Goal: Task Accomplishment & Management: Manage account settings

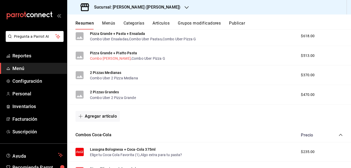
scroll to position [181, 0]
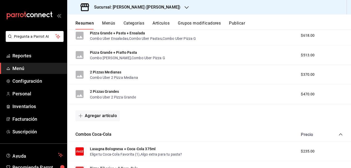
click at [32, 70] on span "Menú" at bounding box center [37, 68] width 50 height 7
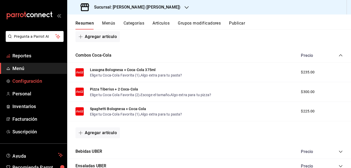
scroll to position [258, 0]
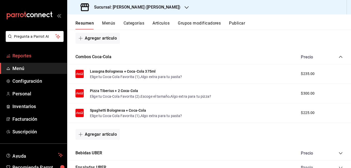
click at [26, 53] on span "Reportes" at bounding box center [37, 55] width 50 height 7
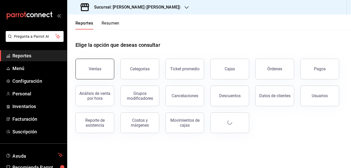
click at [93, 71] on div "Ventas" at bounding box center [95, 68] width 13 height 5
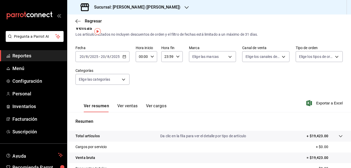
scroll to position [2, 0]
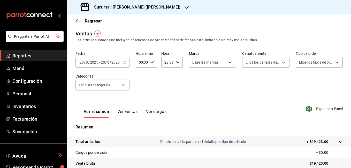
click at [125, 66] on div "2025-08-20 20 / 8 / 2025 - 2025-08-20 20 / 8 / 2025" at bounding box center [102, 62] width 54 height 11
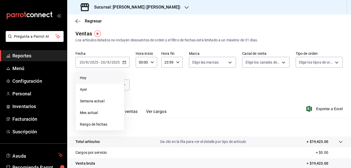
click at [101, 80] on span "Hoy" at bounding box center [100, 77] width 40 height 5
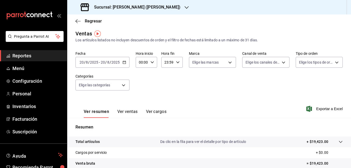
click at [125, 64] on icon "button" at bounding box center [124, 62] width 4 height 4
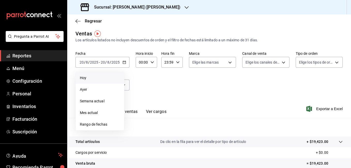
click at [104, 77] on span "Hoy" at bounding box center [100, 77] width 40 height 5
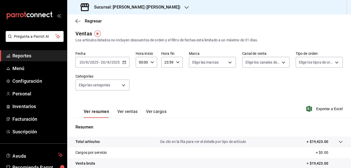
click at [125, 63] on icon "button" at bounding box center [124, 62] width 4 height 4
click at [122, 62] on icon "button" at bounding box center [124, 62] width 4 height 4
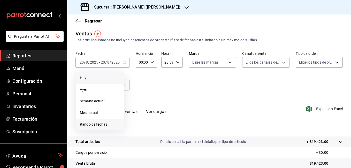
click at [100, 123] on span "Rango de fechas" at bounding box center [100, 124] width 40 height 5
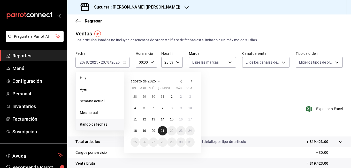
click at [164, 129] on button "21" at bounding box center [162, 130] width 9 height 9
click at [164, 129] on p "Resumen" at bounding box center [208, 127] width 267 height 6
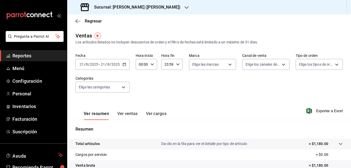
click at [77, 18] on div "Regresar" at bounding box center [208, 20] width 283 height 13
click at [78, 20] on icon "button" at bounding box center [77, 21] width 5 height 5
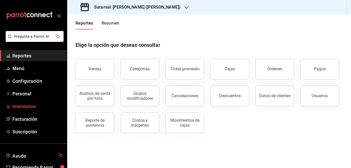
click at [35, 107] on span "Inventarios" at bounding box center [37, 106] width 50 height 7
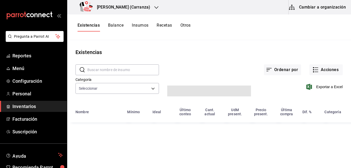
type input "90c8b29e-e24c-45c5-ae78-6d5f6dd8d02a,01976a81-1b1c-4aa2-86c6-e0322e1f17c4,f1344…"
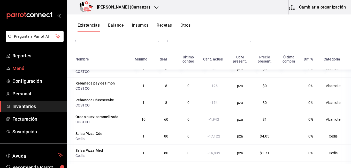
scroll to position [129, 0]
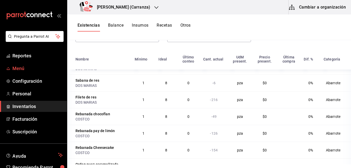
click at [25, 66] on span "Menú" at bounding box center [37, 68] width 50 height 7
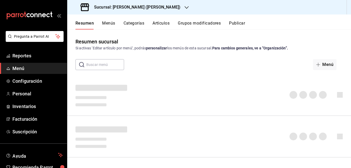
click at [166, 26] on button "Artículos" at bounding box center [160, 25] width 17 height 9
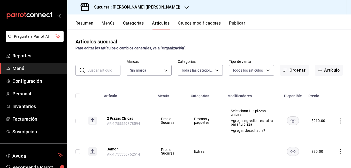
type input "eae25648-be62-4c40-b4a5-532ce09bc4c2,d7af98ac-f8c5-4123-a3a5-3554f40128c5,b2a3e…"
type input "4b3bb19d-090c-4f71-86c5-8347561cc8c0,2b616da3-f57d-4fb2-816d-2b7e27d5f42c"
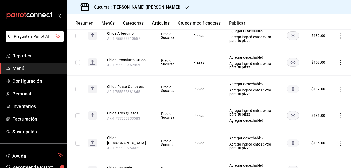
scroll to position [551, 0]
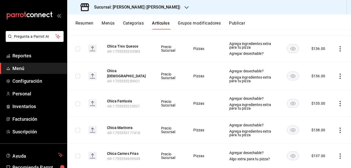
click at [218, 38] on td "Pizzas" at bounding box center [205, 48] width 36 height 27
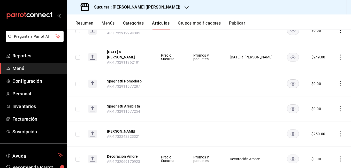
scroll to position [1593, 0]
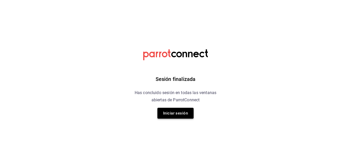
click at [188, 113] on button "Iniciar sesión" at bounding box center [175, 113] width 36 height 11
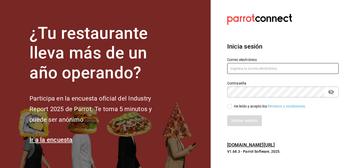
click at [249, 70] on input "text" at bounding box center [282, 68] width 111 height 11
type input "[EMAIL_ADDRESS][DOMAIN_NAME]"
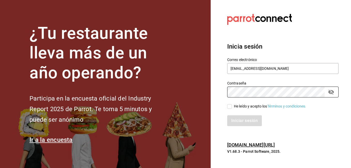
click at [231, 105] on input "He leído y acepto los Términos y condiciones." at bounding box center [229, 106] width 5 height 5
checkbox input "true"
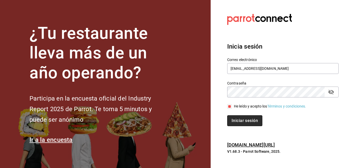
click at [259, 118] on button "Iniciar sesión" at bounding box center [244, 120] width 35 height 11
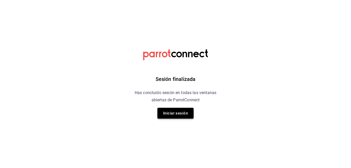
click at [183, 112] on button "Iniciar sesión" at bounding box center [175, 113] width 36 height 11
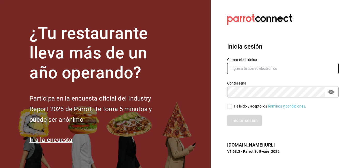
click at [257, 68] on input "text" at bounding box center [282, 68] width 111 height 11
type input "[EMAIL_ADDRESS][DOMAIN_NAME]"
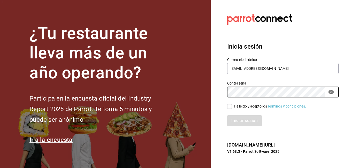
click at [227, 107] on input "He leído y acepto los Términos y condiciones." at bounding box center [229, 106] width 5 height 5
checkbox input "true"
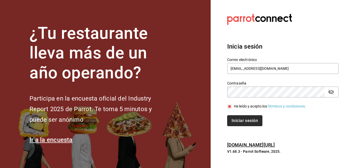
click at [242, 118] on button "Iniciar sesión" at bounding box center [244, 120] width 35 height 11
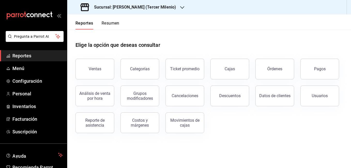
click at [117, 11] on div "Sucursal: Tiberius (Tercer Milenio)" at bounding box center [128, 7] width 115 height 14
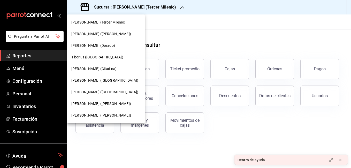
click at [102, 33] on span "[PERSON_NAME] (Carranza)" at bounding box center [101, 33] width 60 height 5
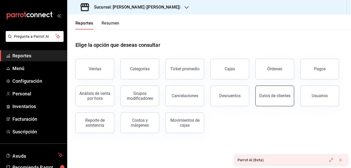
click at [272, 98] on div "Datos de clientes" at bounding box center [274, 95] width 31 height 5
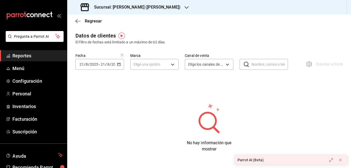
type input "PARROT,DIDI_FOOD,ONLINE"
click at [121, 67] on div "2025-08-21 21 / 8 / 2025 - 2025-08-21 21 / 8 / 2025" at bounding box center [99, 64] width 49 height 11
click at [109, 89] on span "Ayer" at bounding box center [100, 91] width 40 height 5
click at [122, 61] on div "2025-08-20 20 / 8 / 2025 - 2025-08-20 20 / 8 / 2025" at bounding box center [99, 64] width 49 height 11
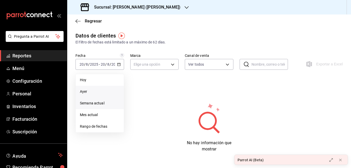
click at [96, 100] on li "Semana actual" at bounding box center [100, 103] width 48 height 12
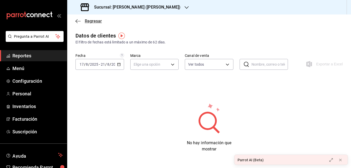
click at [79, 21] on icon "button" at bounding box center [77, 21] width 5 height 0
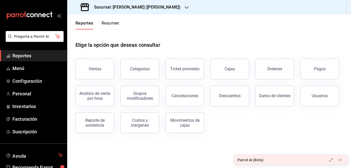
click at [107, 25] on button "Resumen" at bounding box center [110, 25] width 18 height 9
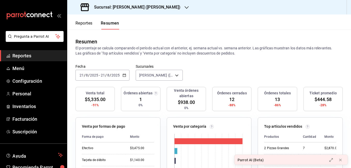
click at [89, 24] on button "Reportes" at bounding box center [83, 25] width 17 height 9
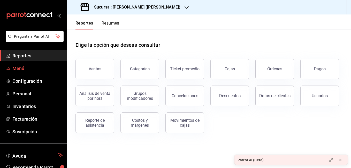
click at [31, 71] on span "Menú" at bounding box center [37, 68] width 50 height 7
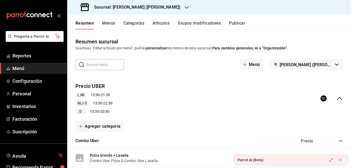
click at [107, 28] on button "Menús" at bounding box center [108, 25] width 13 height 9
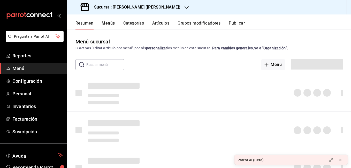
click at [111, 23] on button "Menús" at bounding box center [107, 25] width 13 height 9
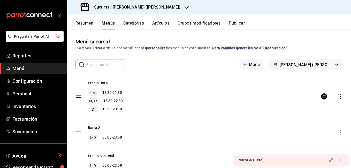
scroll to position [22, 0]
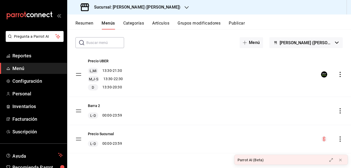
click at [161, 26] on button "Artículos" at bounding box center [160, 25] width 17 height 9
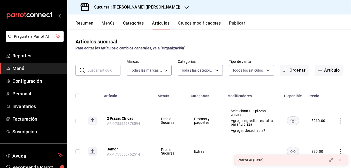
type input "4b3bb19d-090c-4f71-86c5-8347561cc8c0,2b616da3-f57d-4fb2-816d-2b7e27d5f42c"
type input "eae25648-be62-4c40-b4a5-532ce09bc4c2,d7af98ac-f8c5-4123-a3a5-3554f40128c5,b2a3e…"
click at [237, 22] on button "Publicar" at bounding box center [237, 25] width 16 height 9
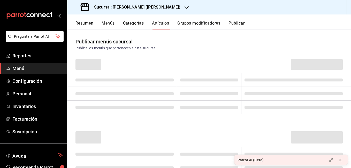
click at [199, 22] on button "Grupos modificadores" at bounding box center [198, 25] width 43 height 9
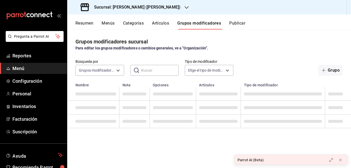
click at [88, 24] on button "Resumen" at bounding box center [84, 25] width 18 height 9
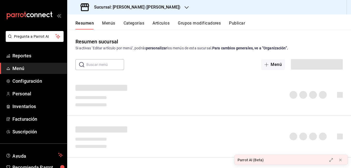
click at [167, 27] on button "Artículos" at bounding box center [160, 25] width 17 height 9
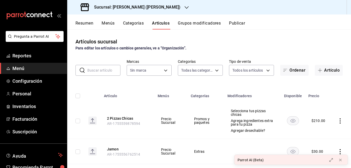
type input "eae25648-be62-4c40-b4a5-532ce09bc4c2,d7af98ac-f8c5-4123-a3a5-3554f40128c5,b2a3e…"
type input "4b3bb19d-090c-4f71-86c5-8347561cc8c0,2b616da3-f57d-4fb2-816d-2b7e27d5f42c"
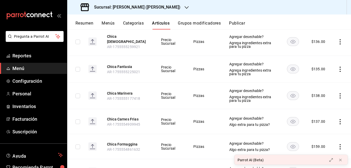
scroll to position [577, 0]
